Goal: Task Accomplishment & Management: Manage account settings

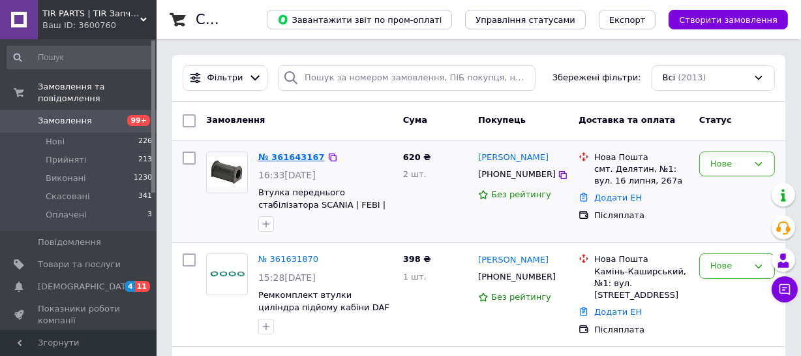
click at [298, 157] on link "№ 361643167" at bounding box center [291, 157] width 67 height 10
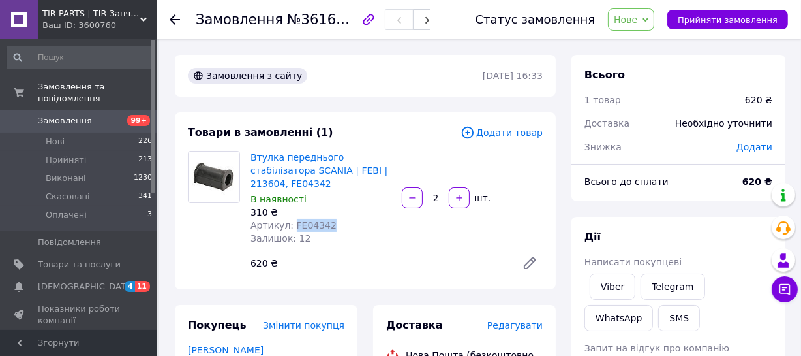
drag, startPoint x: 331, startPoint y: 214, endPoint x: 290, endPoint y: 213, distance: 41.1
click at [290, 219] on div "Артикул: FE04342" at bounding box center [321, 225] width 141 height 13
copy span "FE04342"
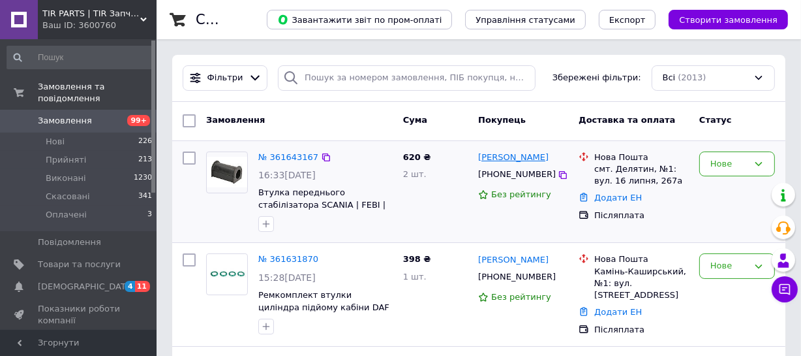
click at [504, 159] on link "[PERSON_NAME]" at bounding box center [513, 157] width 70 height 12
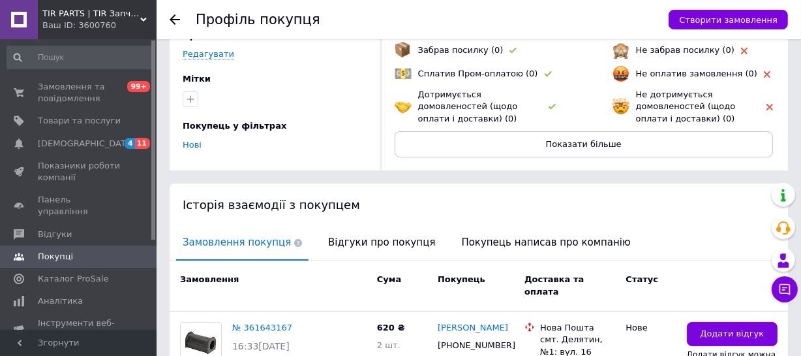
scroll to position [118, 0]
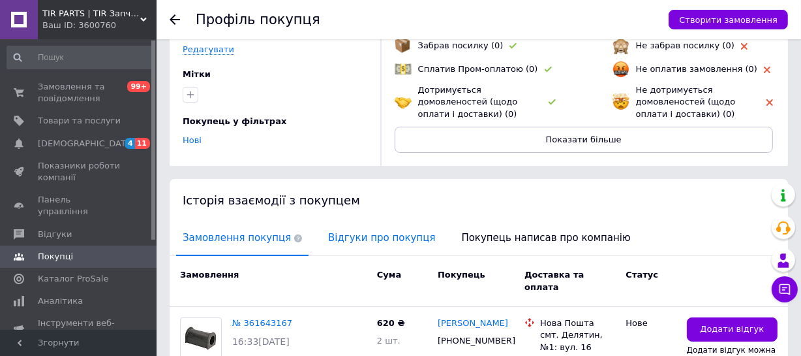
click at [353, 234] on span "Відгуки про покупця" at bounding box center [382, 237] width 120 height 33
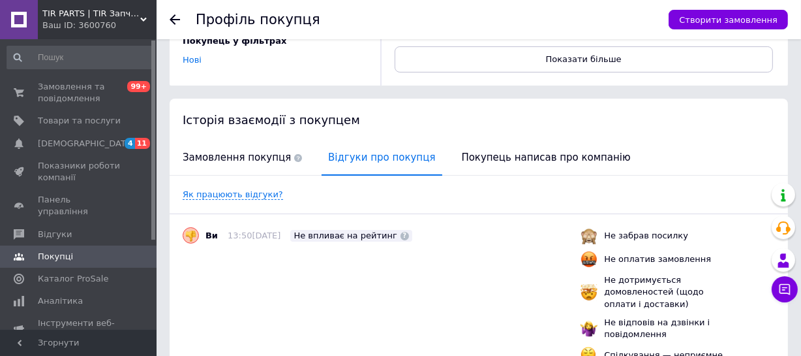
scroll to position [237, 0]
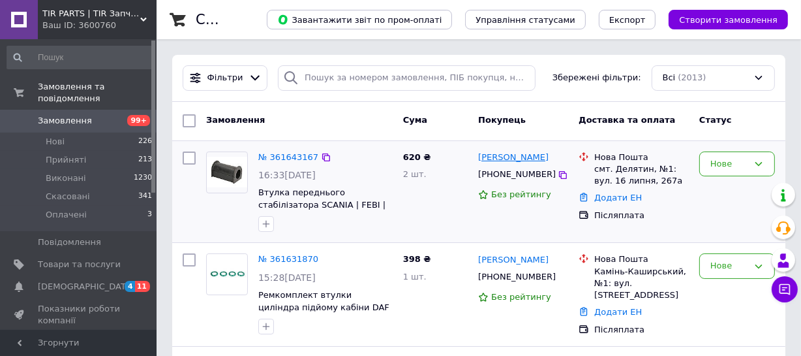
click at [511, 157] on link "[PERSON_NAME]" at bounding box center [513, 157] width 70 height 12
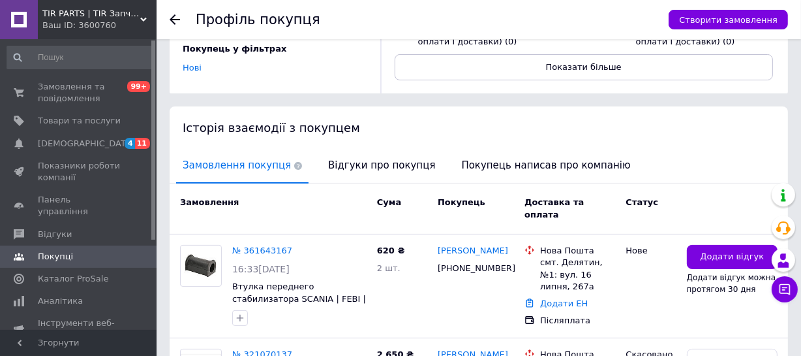
scroll to position [237, 0]
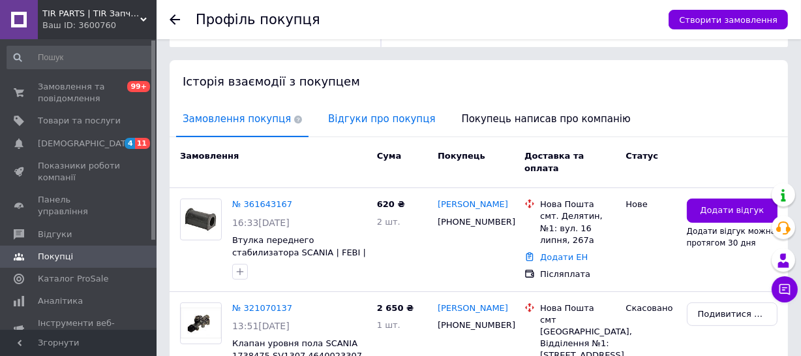
click at [360, 117] on span "Відгуки про покупця" at bounding box center [382, 118] width 120 height 33
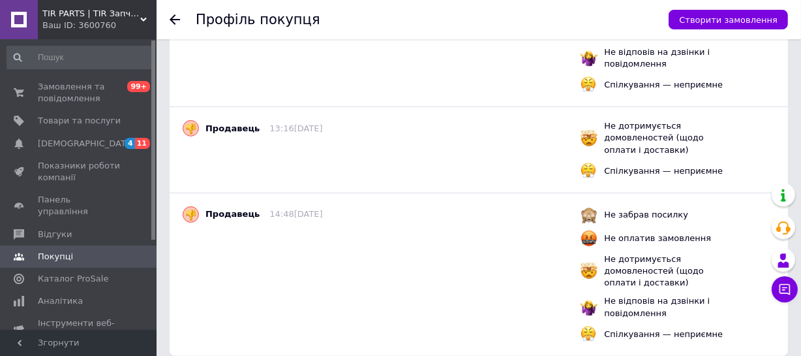
scroll to position [474, 0]
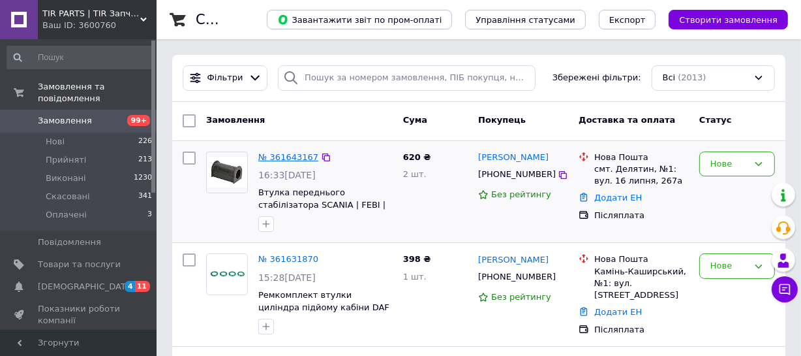
click at [299, 157] on link "№ 361643167" at bounding box center [288, 157] width 60 height 10
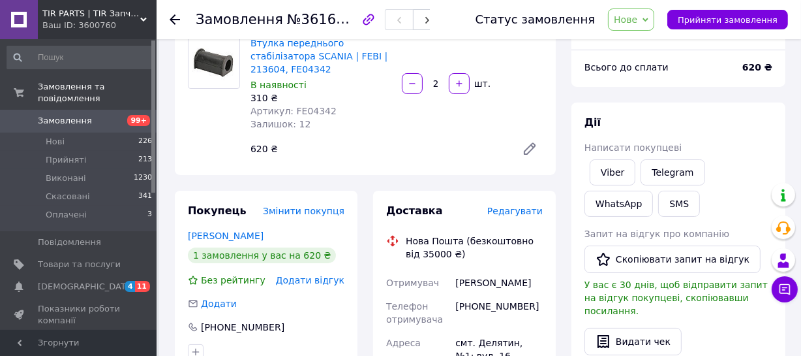
scroll to position [118, 0]
